Goal: Use online tool/utility: Use online tool/utility

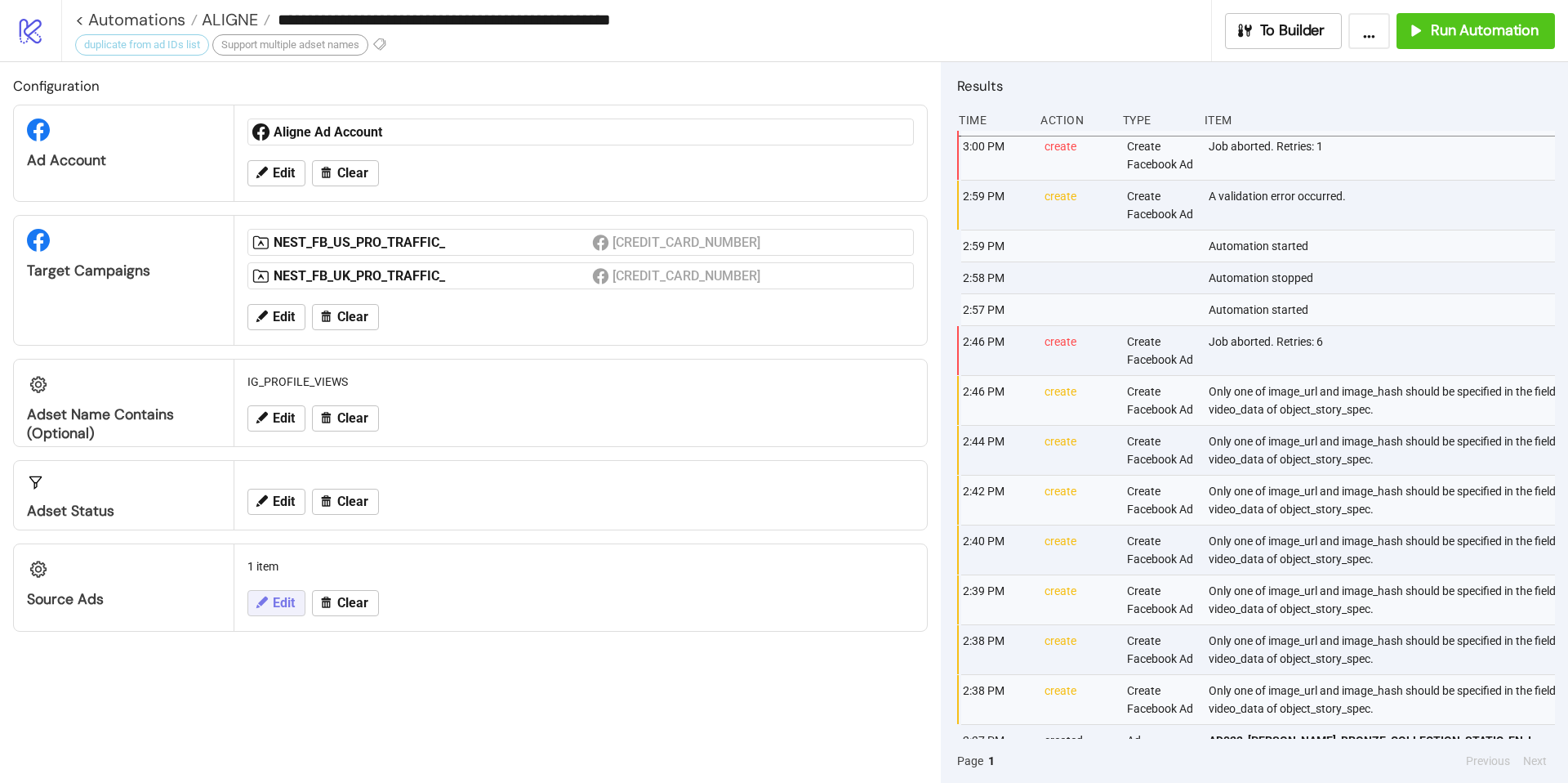
click at [267, 602] on icon at bounding box center [261, 602] width 15 height 15
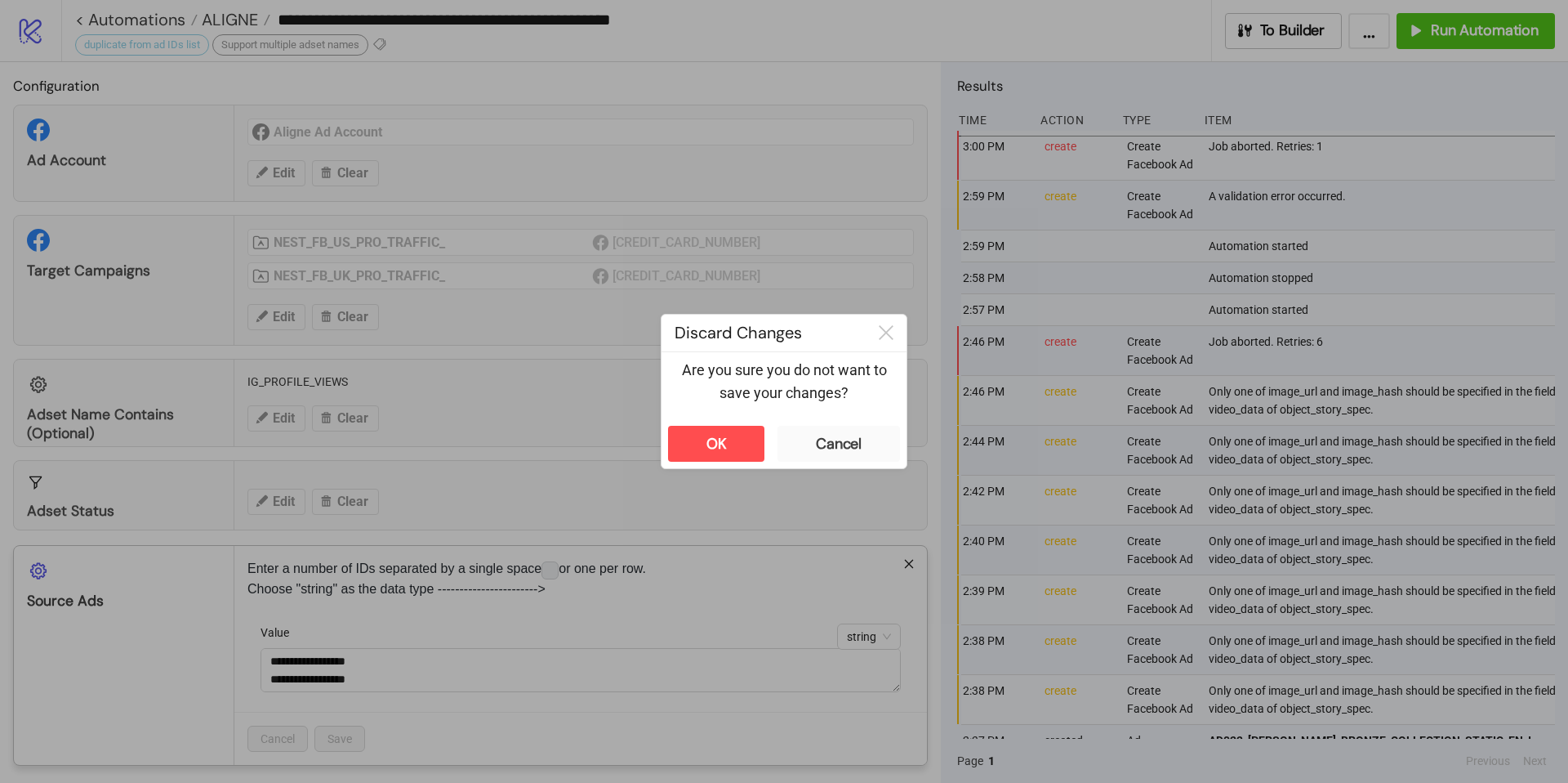
click at [443, 342] on div "**********" at bounding box center [784, 392] width 1568 height 783
click at [886, 333] on icon at bounding box center [885, 332] width 15 height 15
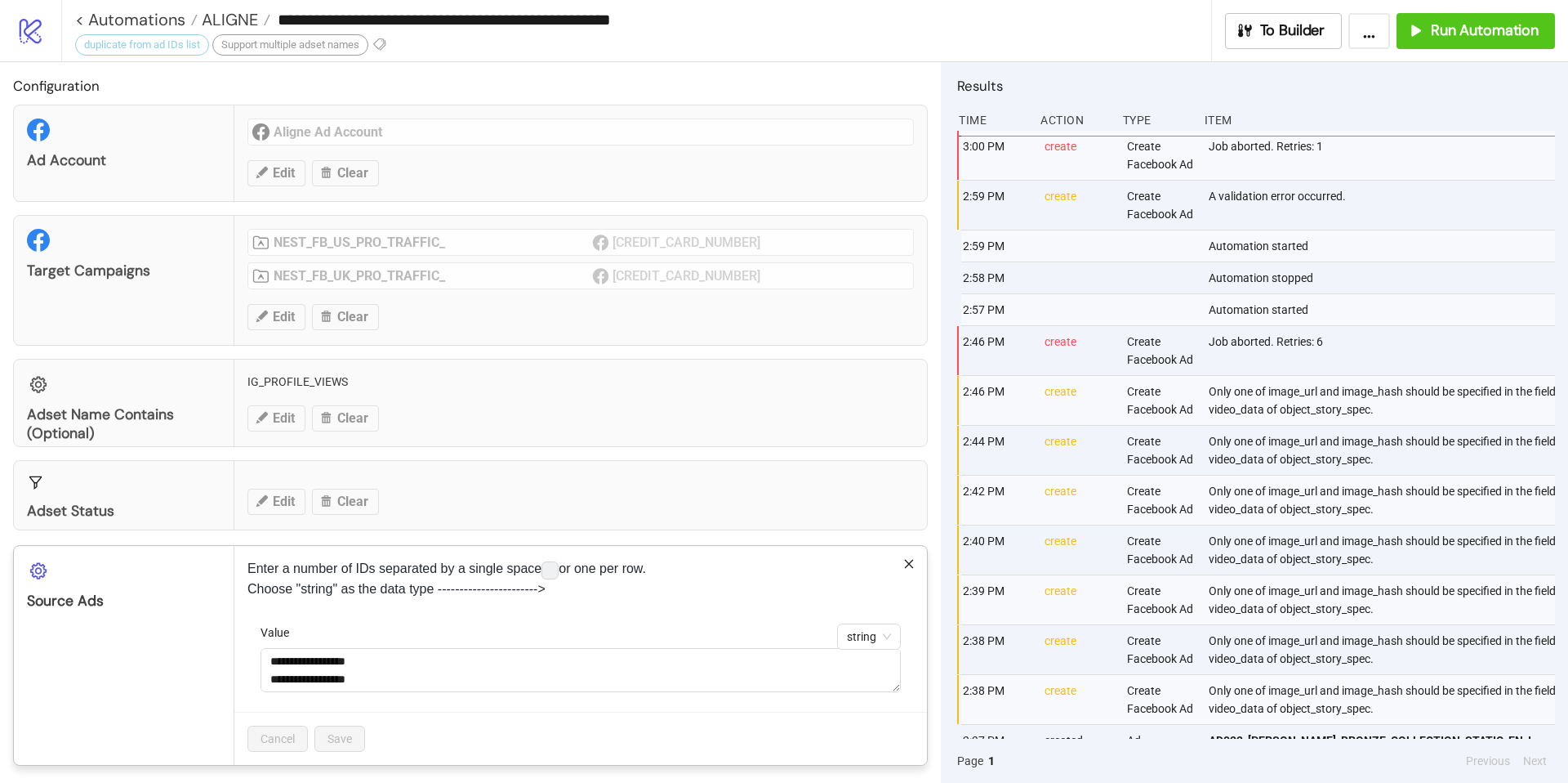
click at [902, 569] on p "Enter a number of IDs separated by a single space or one per row. Choose "strin…" at bounding box center [581, 578] width 666 height 39
click at [904, 569] on icon "close" at bounding box center [909, 563] width 11 height 11
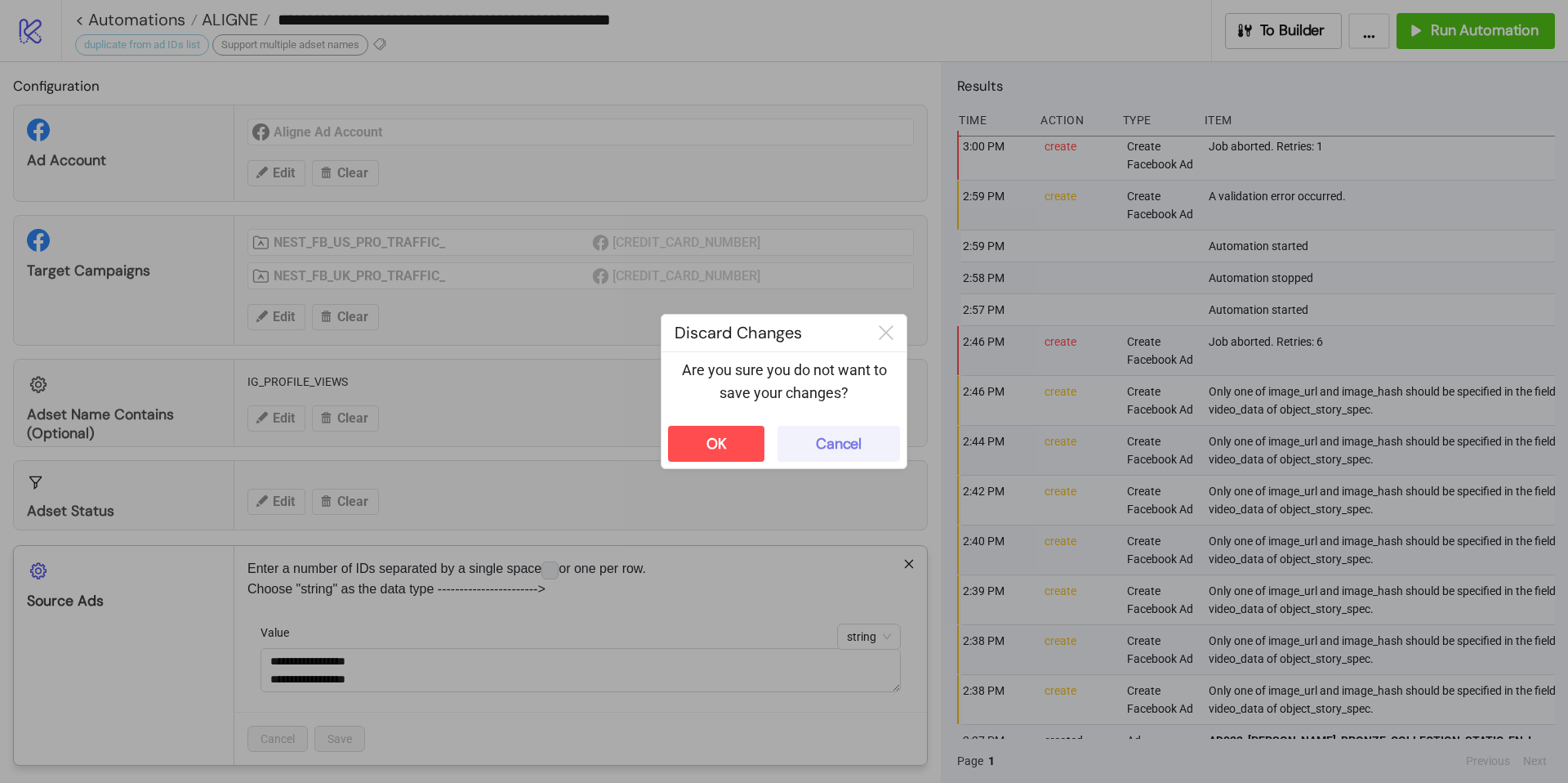
click at [861, 436] on div "Cancel" at bounding box center [838, 445] width 46 height 19
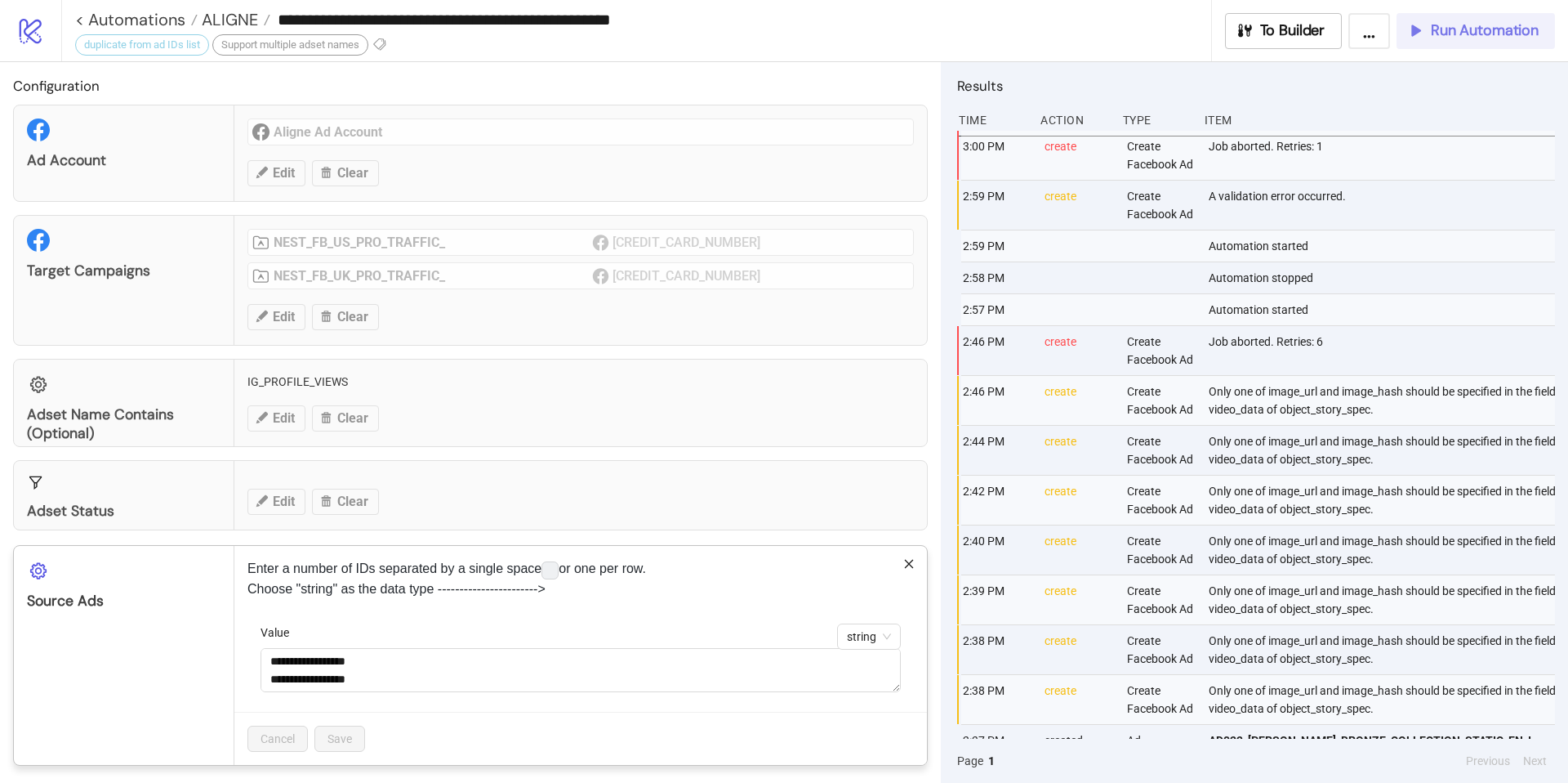
click at [1498, 30] on div "**********" at bounding box center [784, 392] width 1568 height 783
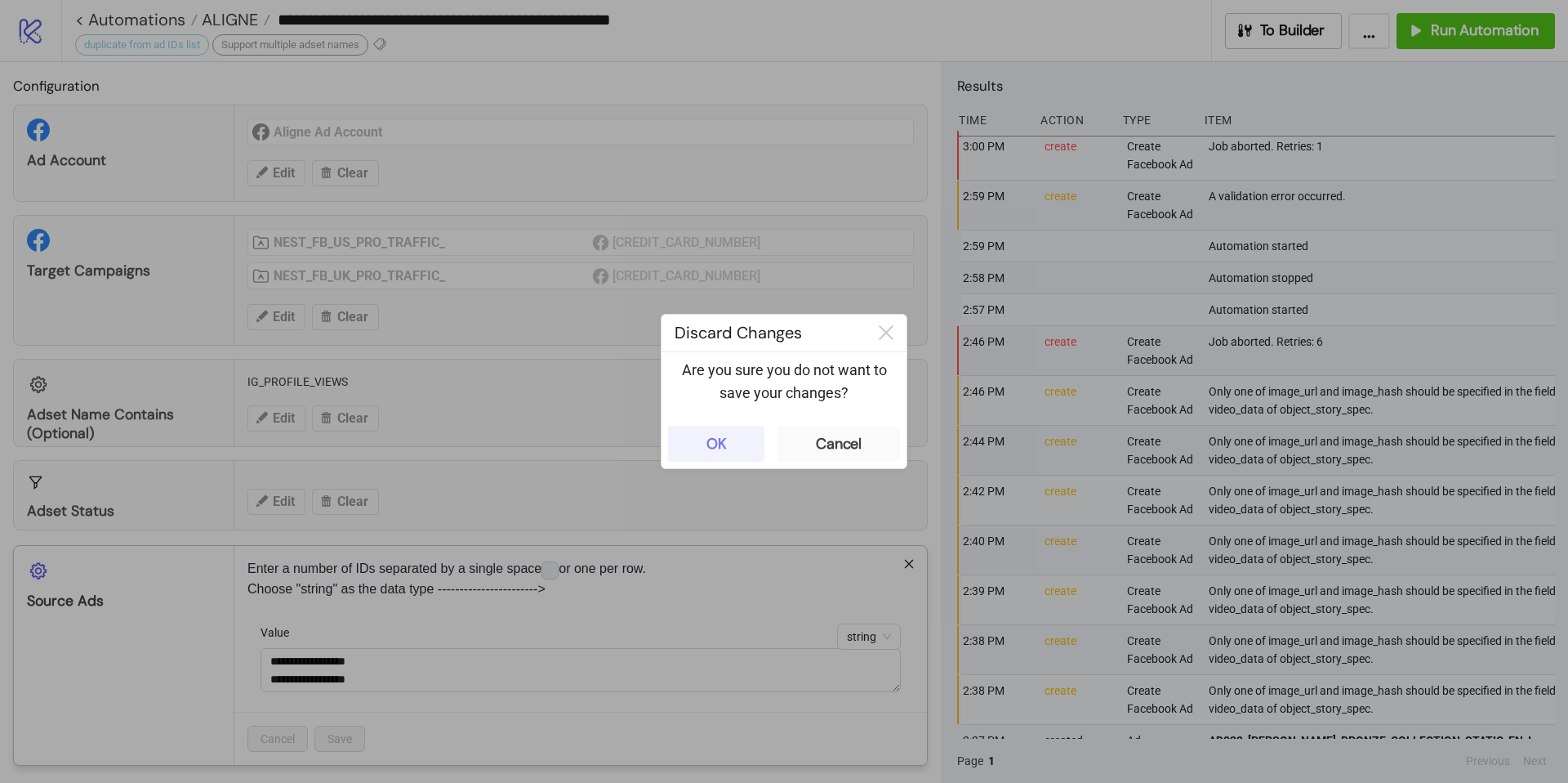
click at [694, 437] on button "OK" at bounding box center [716, 443] width 97 height 36
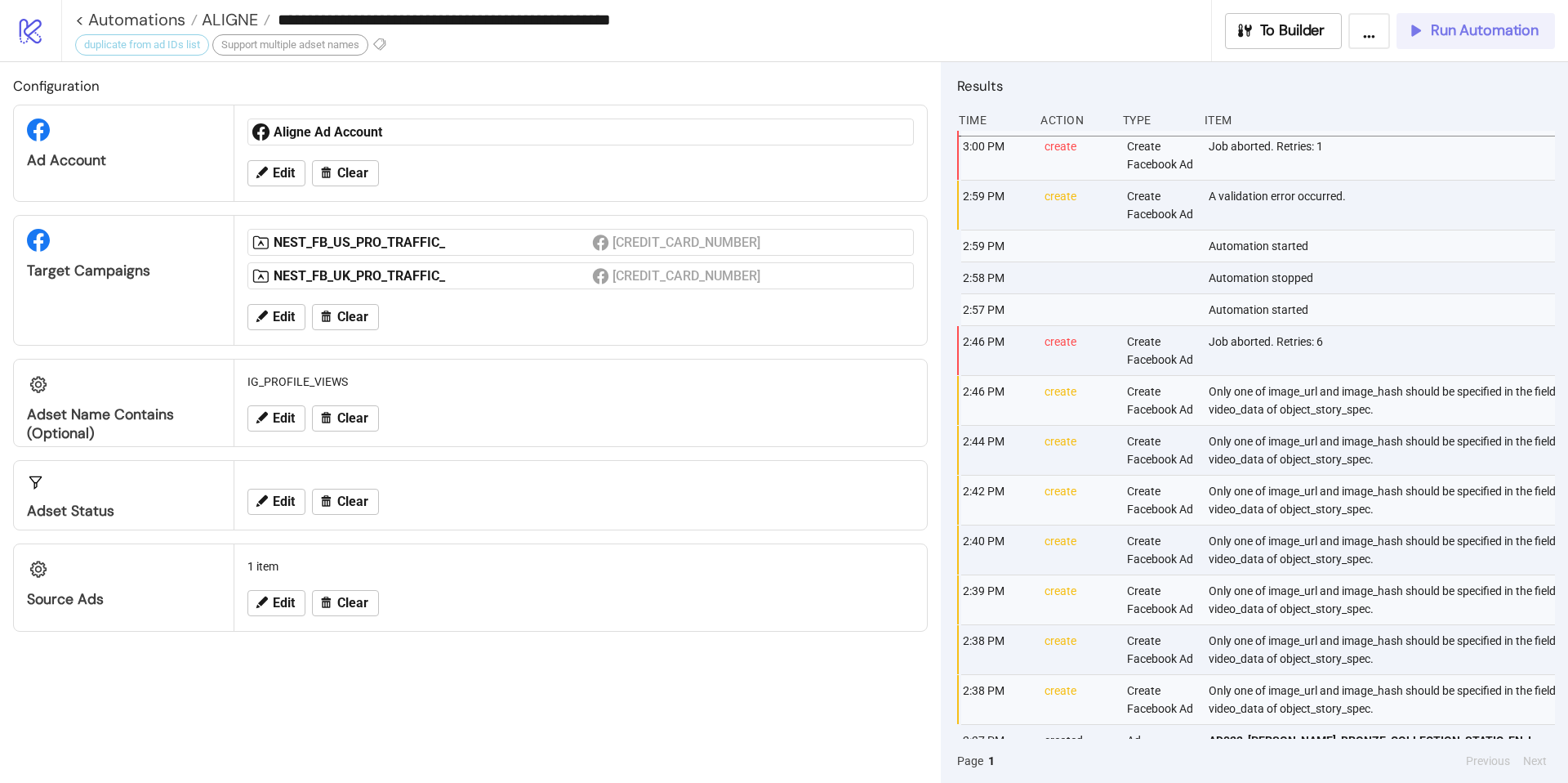
click at [1495, 41] on button "Run Automation" at bounding box center [1476, 30] width 158 height 36
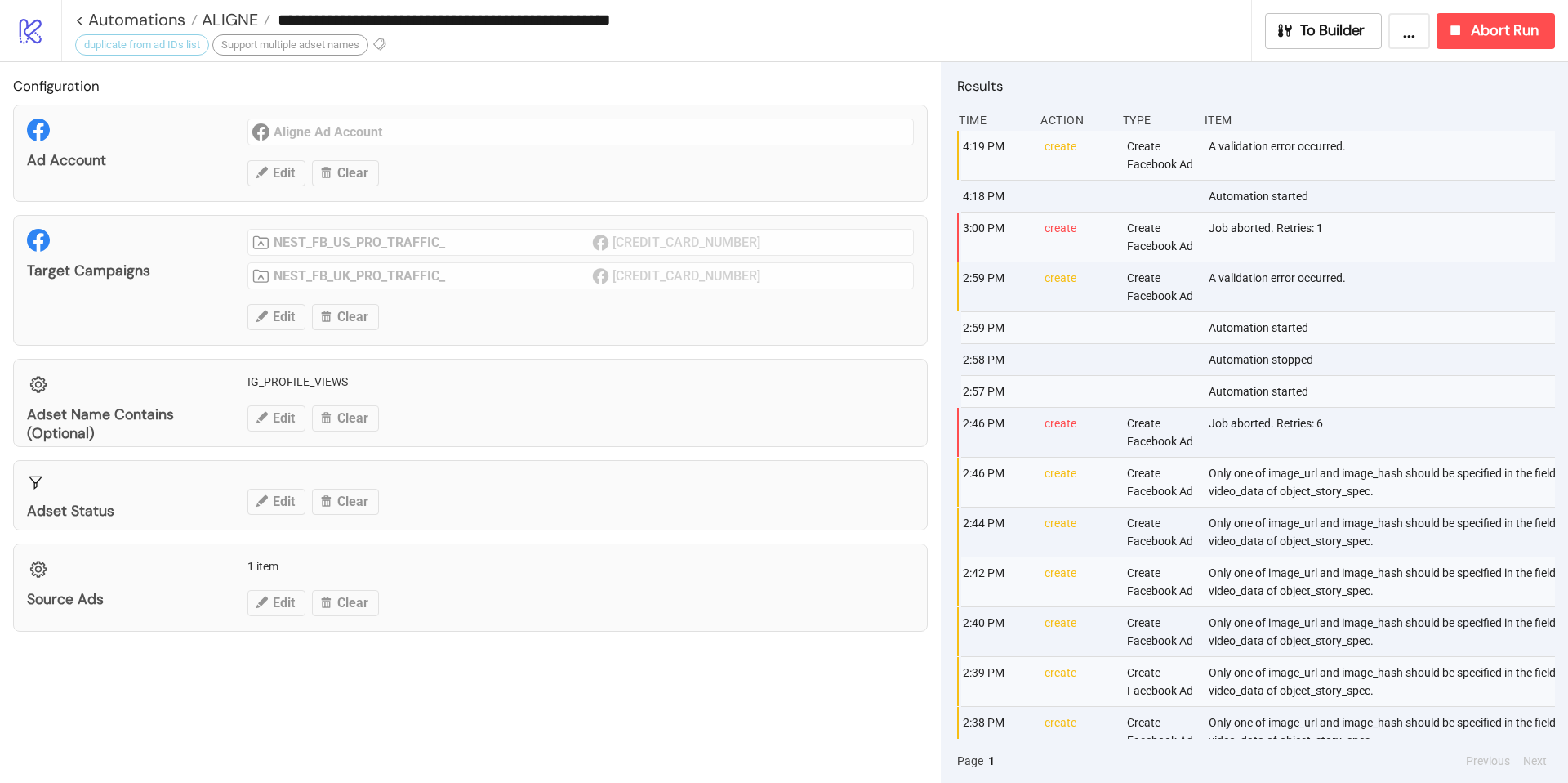
click at [1294, 147] on div "A validation error occurred." at bounding box center [1383, 155] width 352 height 49
click at [1458, 22] on icon "button" at bounding box center [1455, 30] width 18 height 18
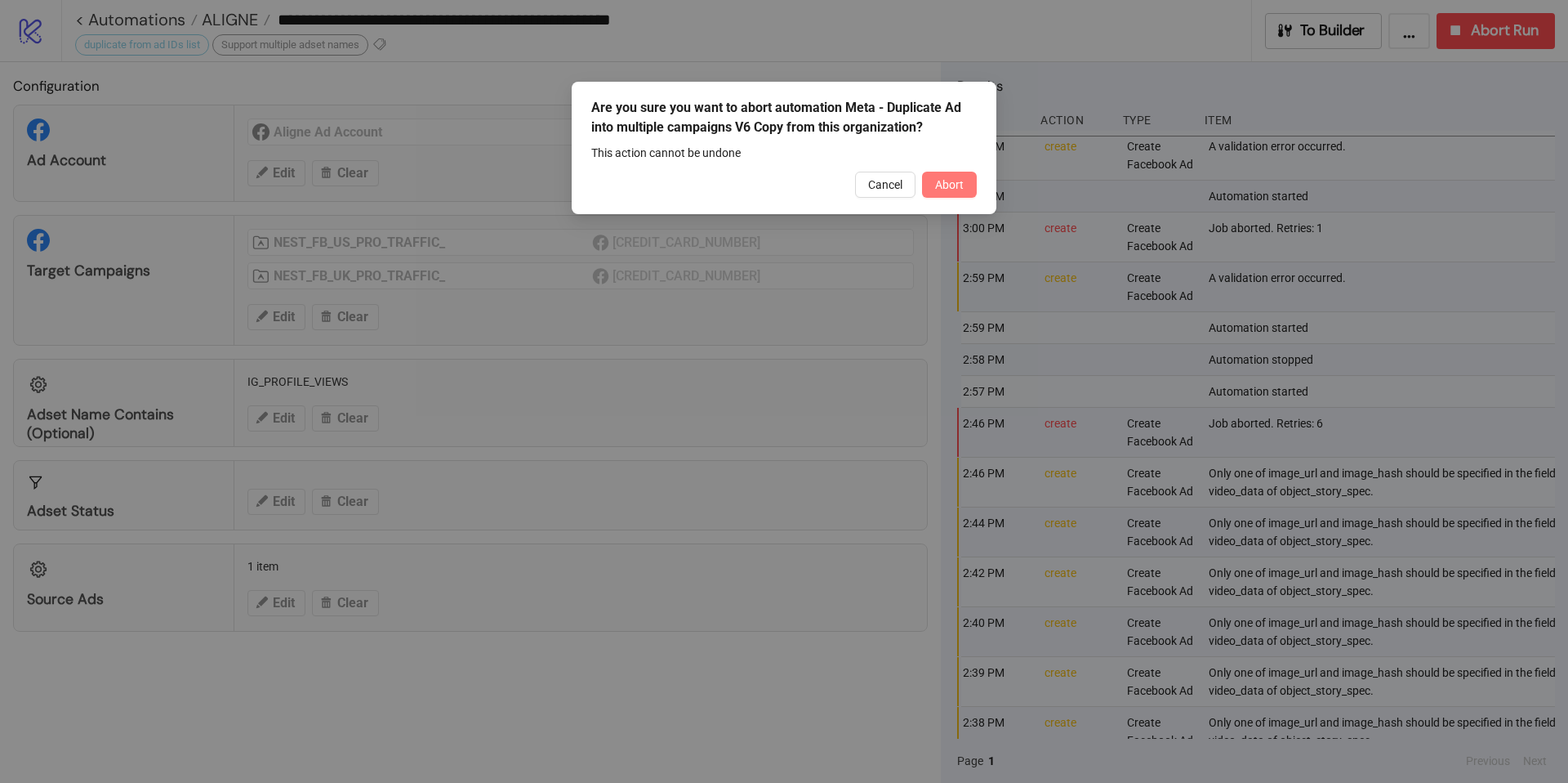
click at [958, 193] on button "Abort" at bounding box center [949, 184] width 55 height 26
